Goal: Task Accomplishment & Management: Manage account settings

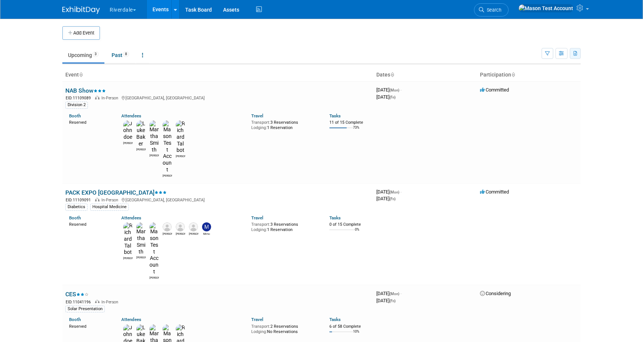
click at [577, 56] on icon "button" at bounding box center [575, 53] width 4 height 5
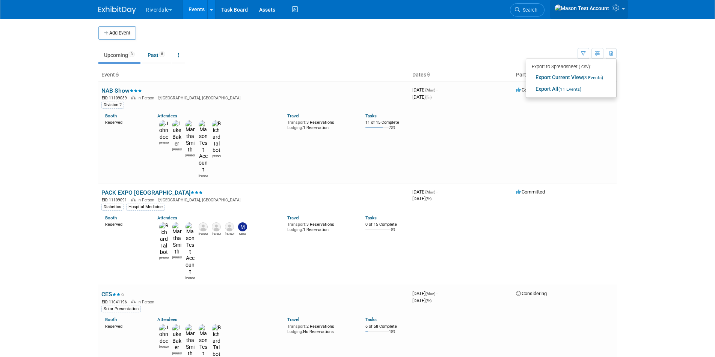
click at [614, 9] on icon at bounding box center [616, 8] width 9 height 7
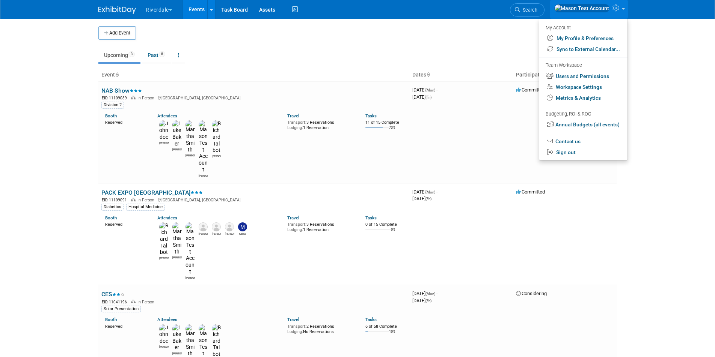
click at [614, 9] on icon at bounding box center [616, 8] width 9 height 7
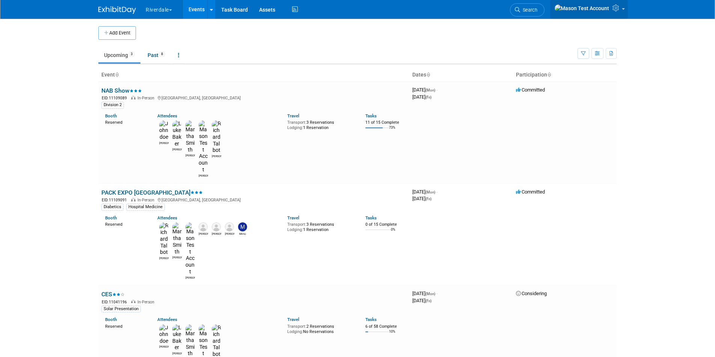
click at [614, 9] on icon at bounding box center [616, 8] width 9 height 7
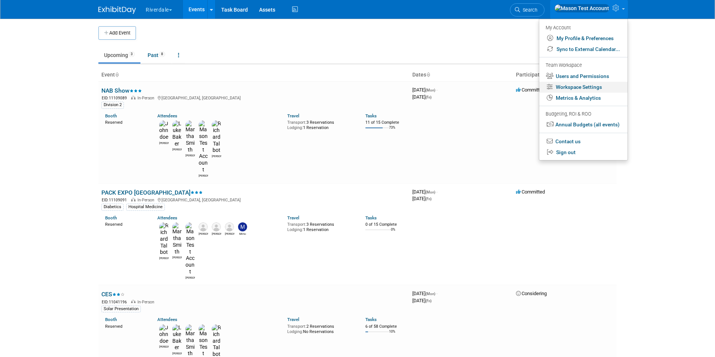
click at [592, 89] on link "Workspace Settings" at bounding box center [583, 87] width 88 height 11
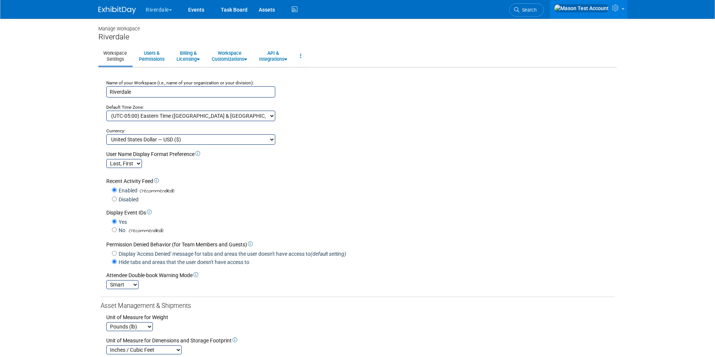
scroll to position [11, 0]
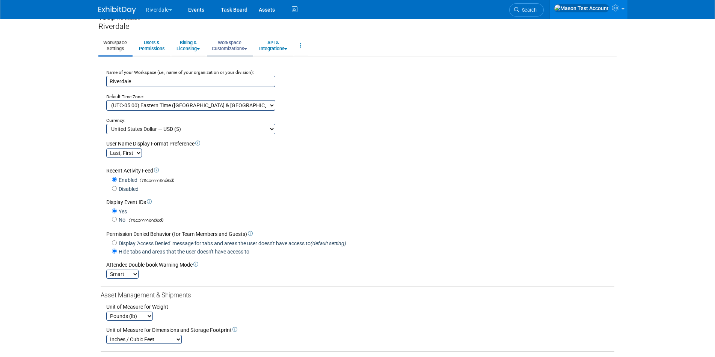
click at [235, 49] on link "Workspace Customizations" at bounding box center [229, 45] width 45 height 18
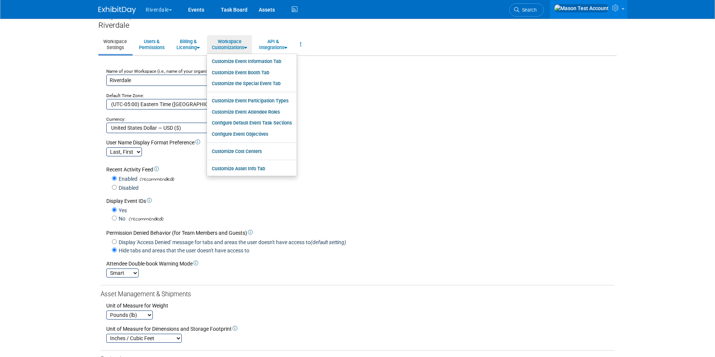
scroll to position [11, 0]
click at [243, 62] on link "Customize Event Information Tab" at bounding box center [252, 61] width 90 height 11
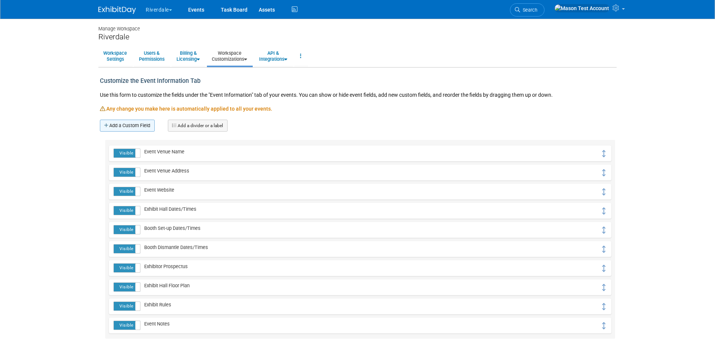
click at [141, 129] on link "Add a Custom Field" at bounding box center [127, 126] width 55 height 12
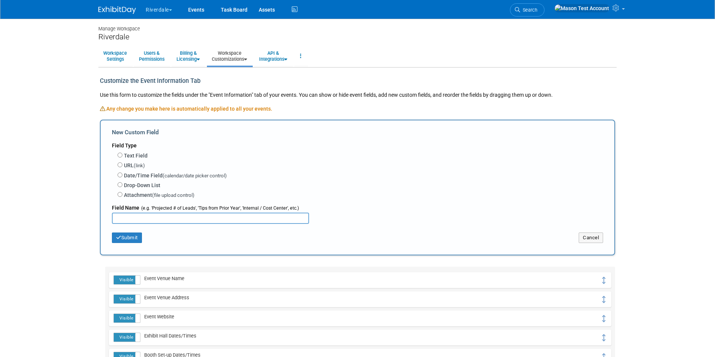
click at [246, 58] on link "Workspace Customizations" at bounding box center [229, 56] width 45 height 18
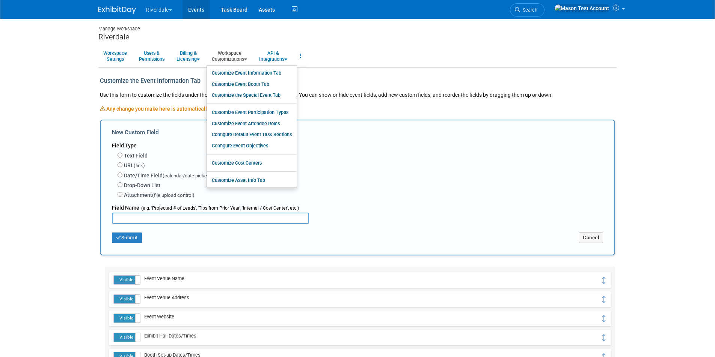
click at [193, 7] on link "Events" at bounding box center [195, 9] width 27 height 19
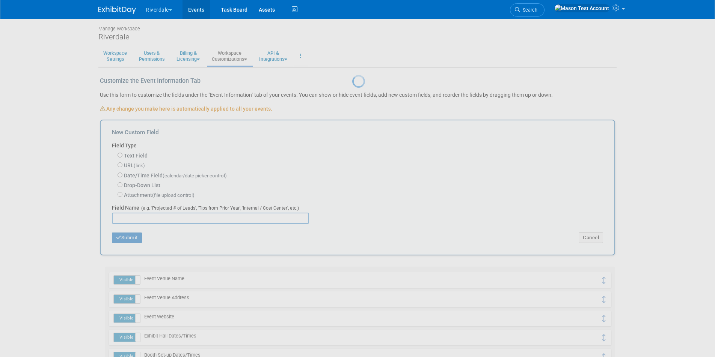
click at [193, 7] on link "Events" at bounding box center [195, 9] width 27 height 19
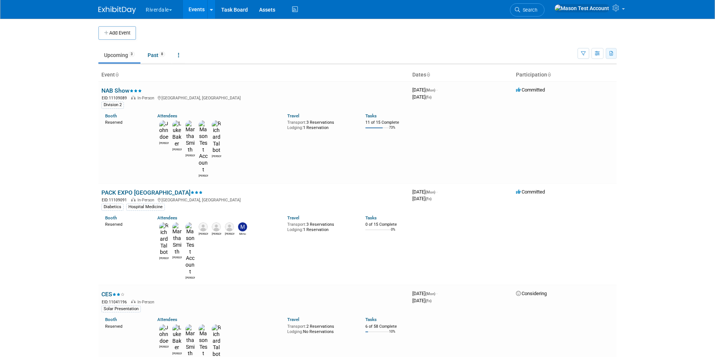
click at [613, 53] on icon "button" at bounding box center [611, 53] width 4 height 5
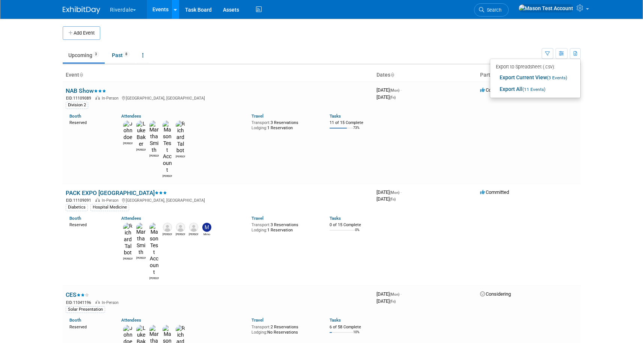
click at [177, 9] on icon at bounding box center [175, 10] width 3 height 5
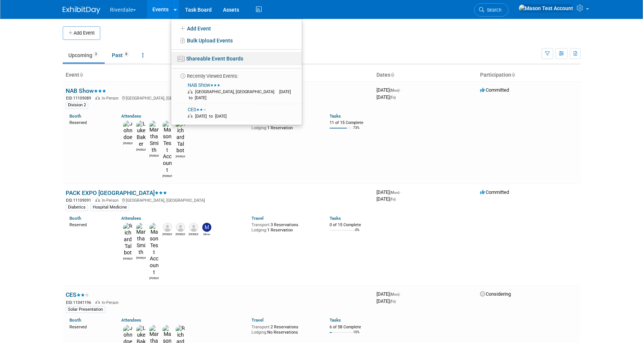
click at [222, 60] on link "Shareable Event Boards" at bounding box center [236, 59] width 131 height 14
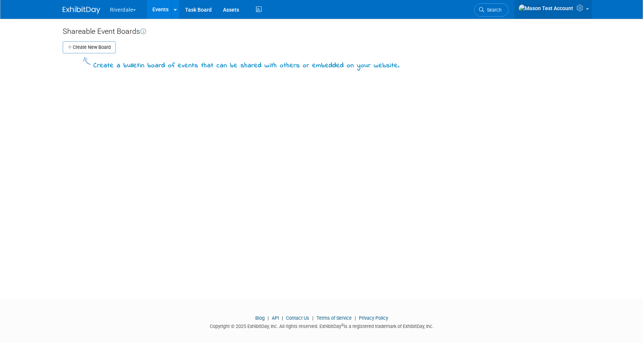
click at [582, 11] on icon at bounding box center [581, 8] width 9 height 7
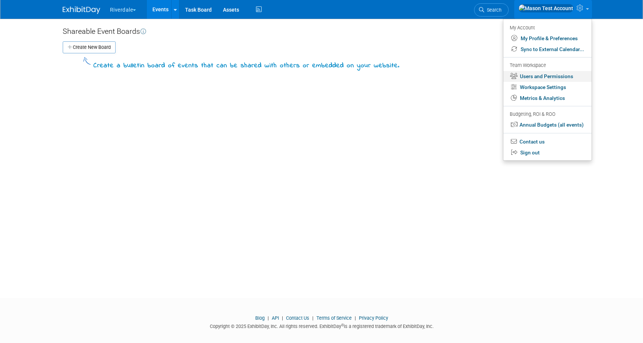
click at [546, 76] on link "Users and Permissions" at bounding box center [548, 76] width 88 height 11
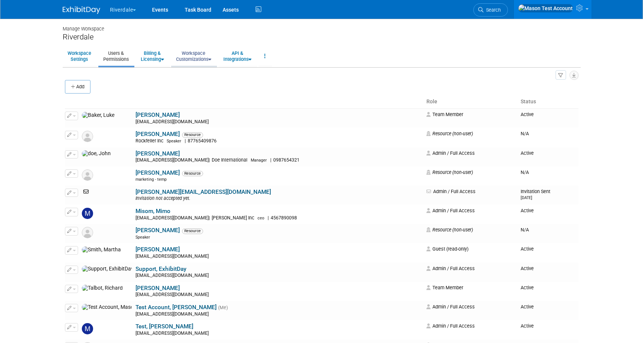
click at [200, 55] on link "Workspace Customizations" at bounding box center [193, 56] width 45 height 18
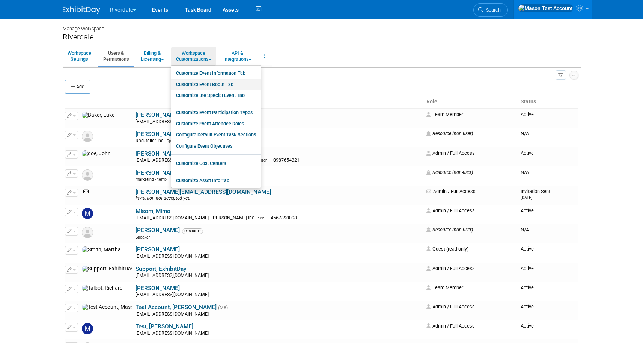
click at [198, 83] on link "Customize Event Booth Tab" at bounding box center [216, 84] width 90 height 11
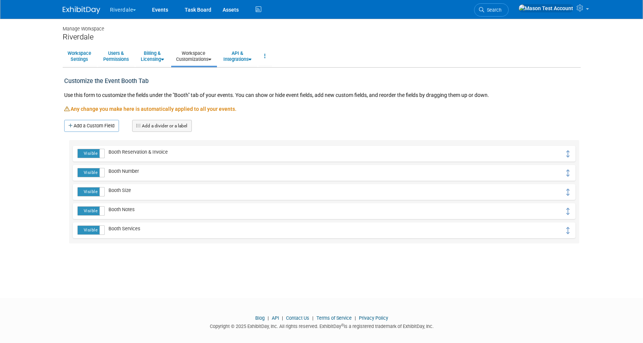
click at [191, 53] on link "Workspace Customizations" at bounding box center [193, 56] width 45 height 18
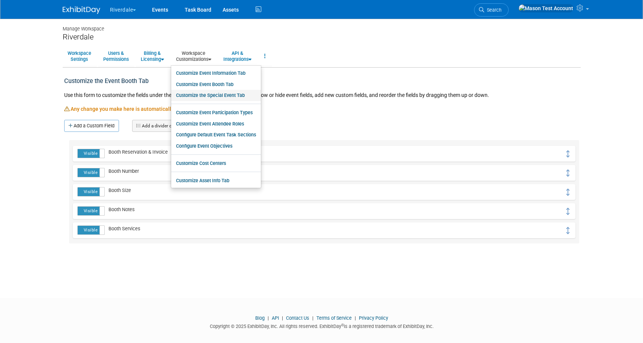
click at [199, 95] on link "Customize the Special Event Tab" at bounding box center [216, 95] width 90 height 11
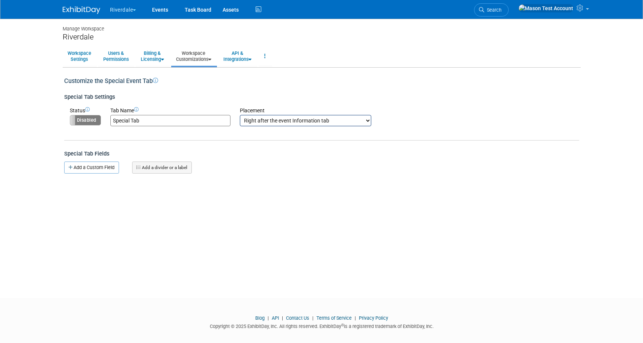
click at [204, 57] on link "Workspace Customizations" at bounding box center [193, 56] width 45 height 18
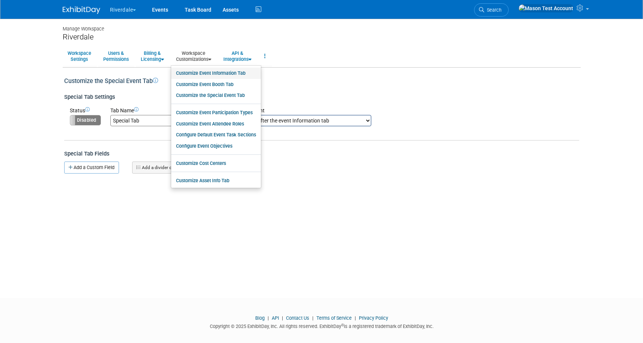
click at [203, 71] on link "Customize Event Information Tab" at bounding box center [216, 73] width 90 height 11
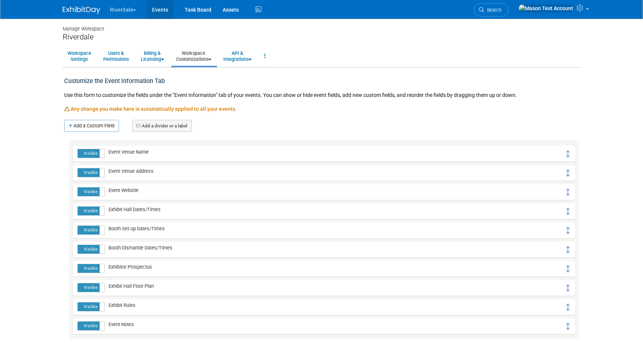
click at [164, 8] on link "Events" at bounding box center [159, 9] width 27 height 19
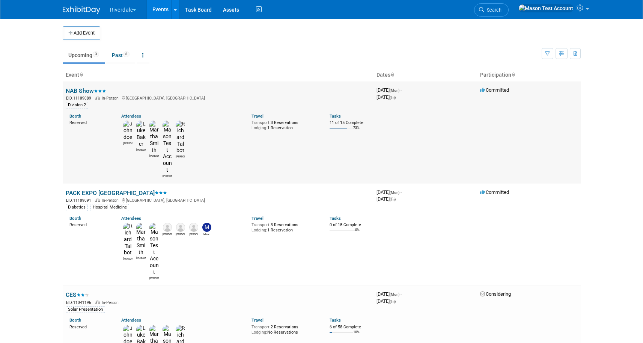
click at [94, 88] on link "NAB Show" at bounding box center [86, 90] width 41 height 7
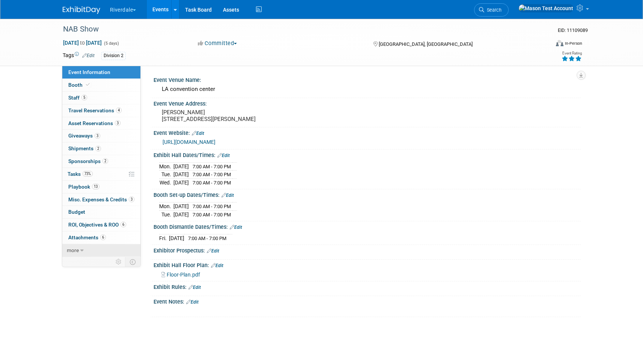
click at [75, 252] on span "more" at bounding box center [73, 250] width 12 height 6
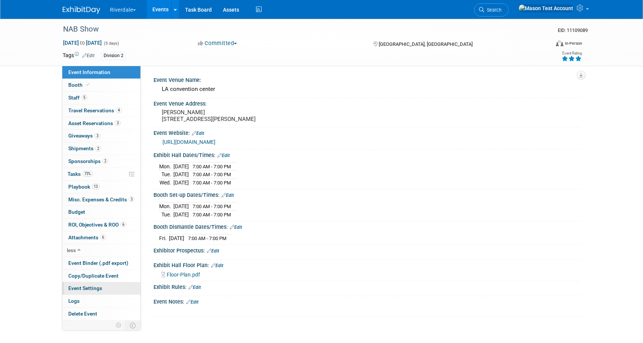
click at [87, 285] on link "Event Settings" at bounding box center [101, 288] width 78 height 12
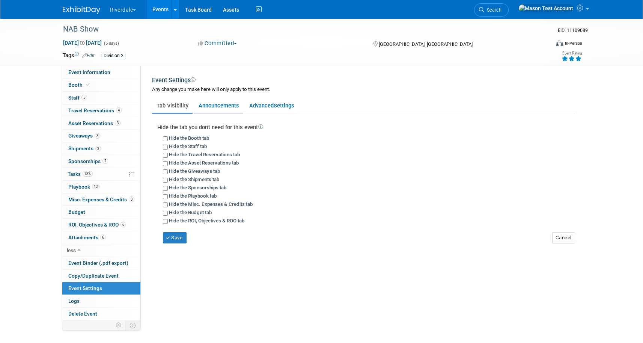
click at [224, 108] on link "Announcements" at bounding box center [218, 105] width 49 height 14
